Goal: Transaction & Acquisition: Purchase product/service

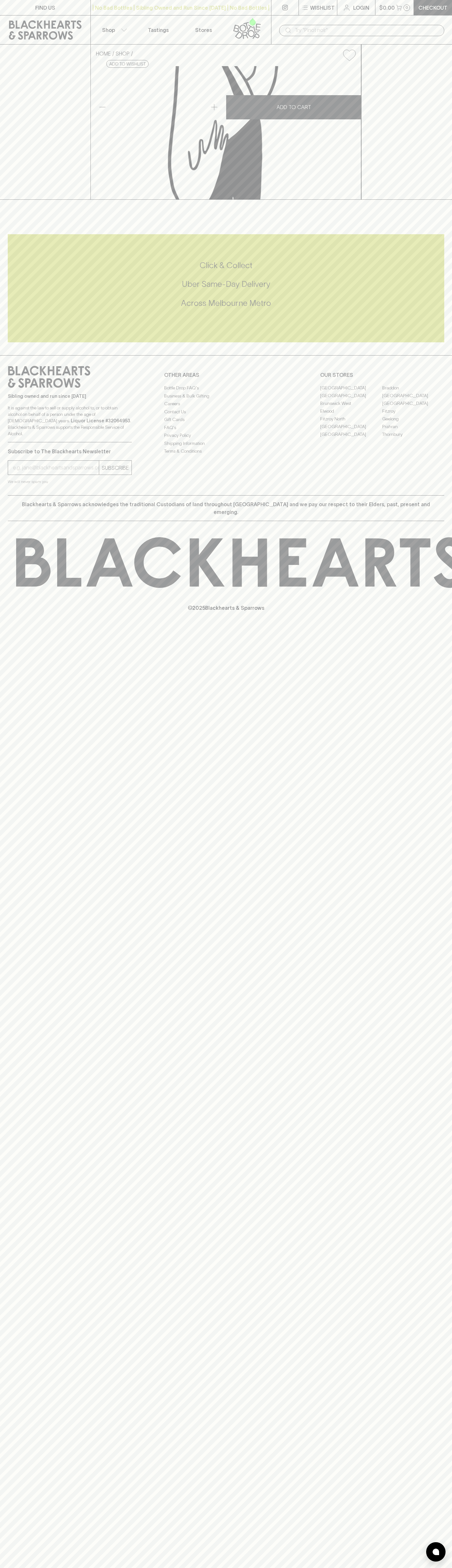
click at [313, 2] on button "Wishlist" at bounding box center [317, 7] width 38 height 15
click at [48, 1567] on html "FIND US | No Bad Bottles | Sibling Owned and Run Since 2006 | No Bad Bottles | …" at bounding box center [226, 784] width 452 height 1568
click at [14, 862] on div at bounding box center [226, 784] width 452 height 1568
